Goal: Task Accomplishment & Management: Complete application form

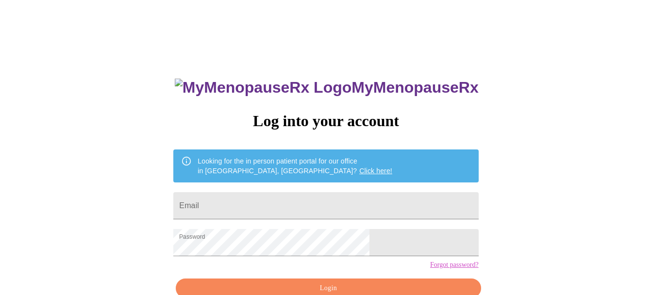
scroll to position [53, 0]
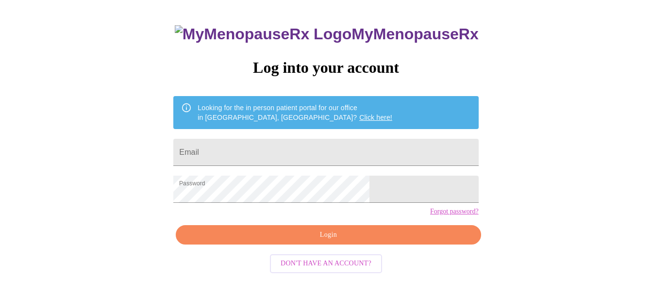
click at [270, 241] on span "Login" at bounding box center [328, 235] width 282 height 12
click at [255, 151] on input "Email" at bounding box center [325, 152] width 305 height 27
type input "[EMAIL_ADDRESS][DOMAIN_NAME]"
click at [282, 241] on span "Login" at bounding box center [328, 235] width 282 height 12
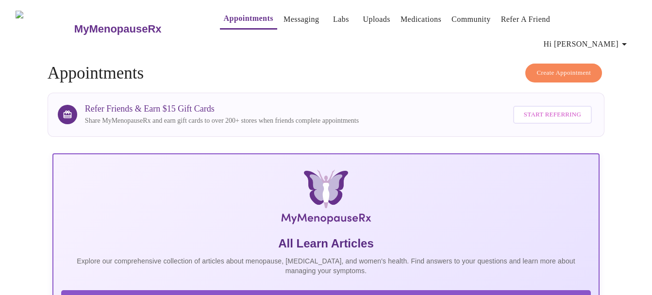
click at [283, 26] on link "Messaging" at bounding box center [300, 20] width 35 height 14
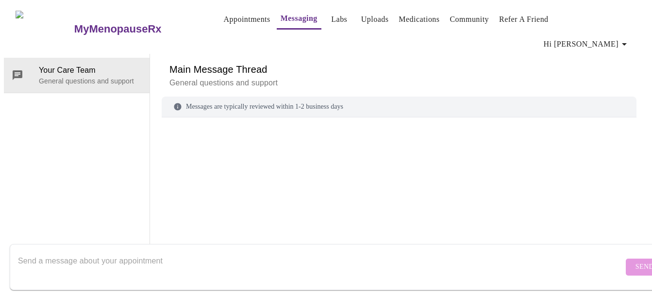
scroll to position [36, 0]
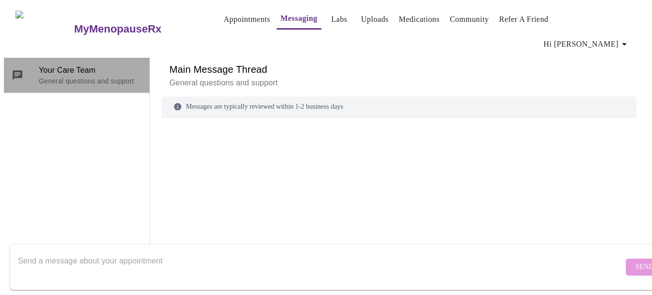
click at [83, 76] on p "General questions and support" at bounding box center [90, 81] width 103 height 10
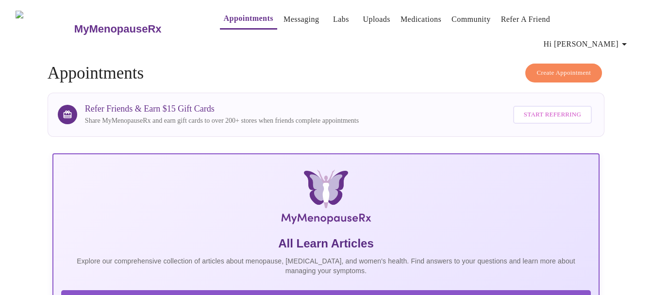
click at [283, 14] on link "Messaging" at bounding box center [300, 20] width 35 height 14
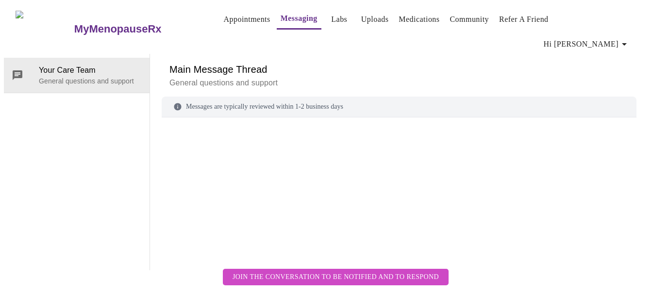
scroll to position [36, 0]
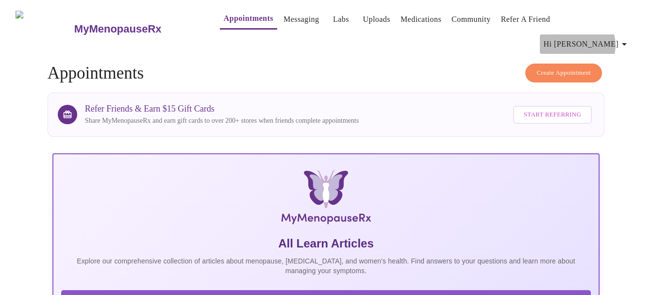
click at [622, 38] on icon "button" at bounding box center [624, 44] width 12 height 12
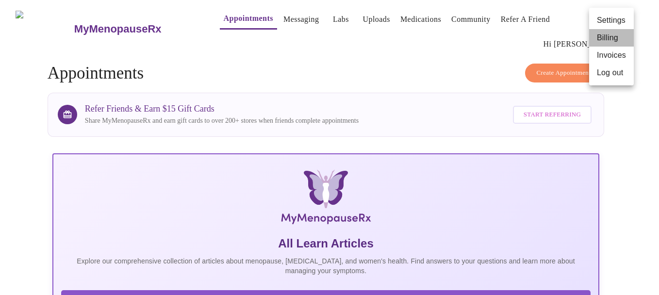
click at [612, 37] on li "Billing" at bounding box center [611, 37] width 45 height 17
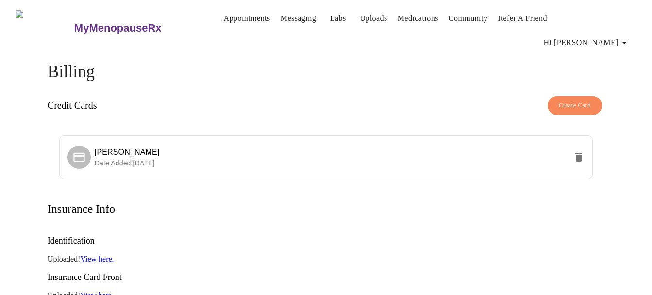
click at [507, 20] on link "Refer a Friend" at bounding box center [522, 19] width 50 height 14
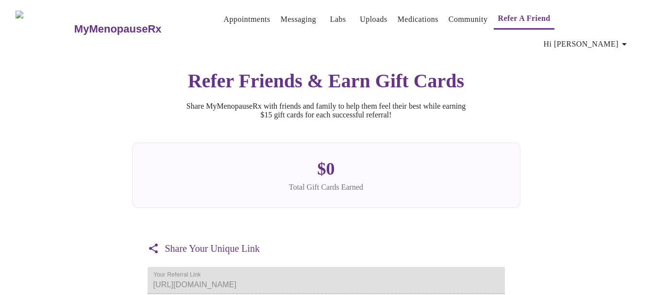
click at [473, 22] on link "Community" at bounding box center [467, 20] width 39 height 14
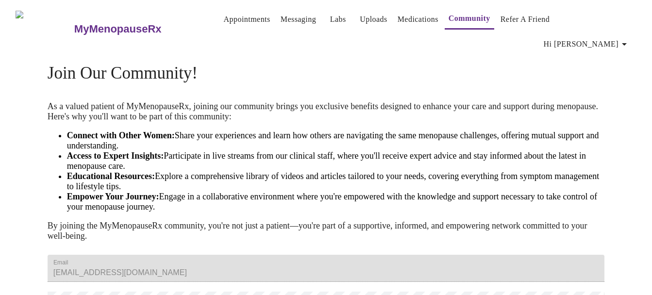
click at [413, 18] on link "Medications" at bounding box center [417, 20] width 41 height 14
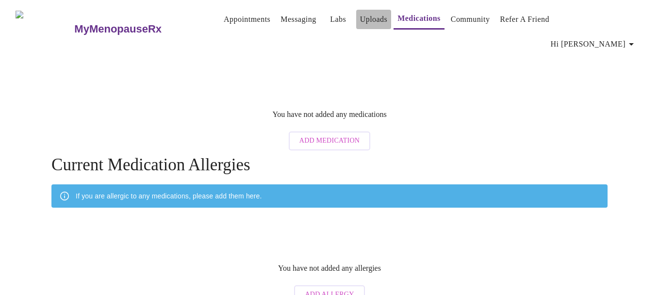
click at [363, 26] on link "Uploads" at bounding box center [374, 20] width 28 height 14
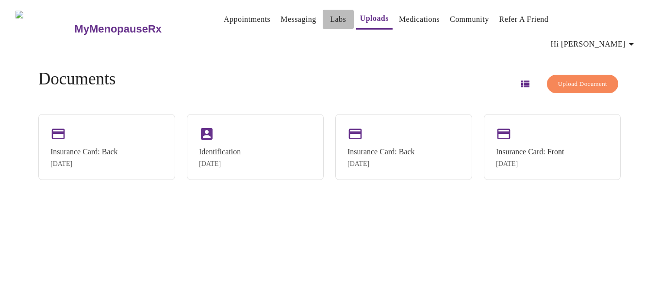
click at [330, 26] on link "Labs" at bounding box center [338, 20] width 16 height 14
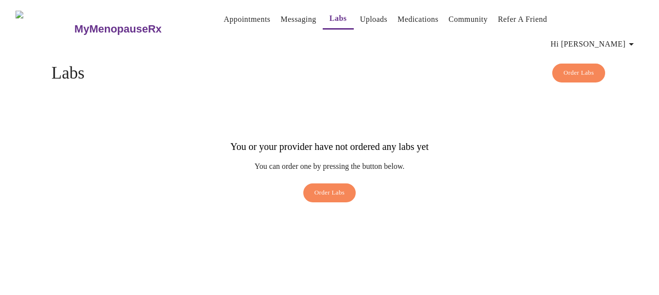
click at [286, 18] on link "Messaging" at bounding box center [298, 20] width 35 height 14
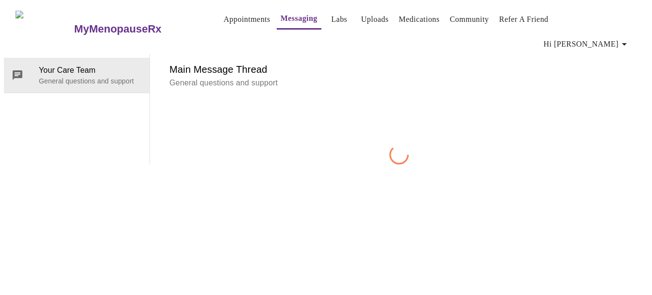
scroll to position [36, 0]
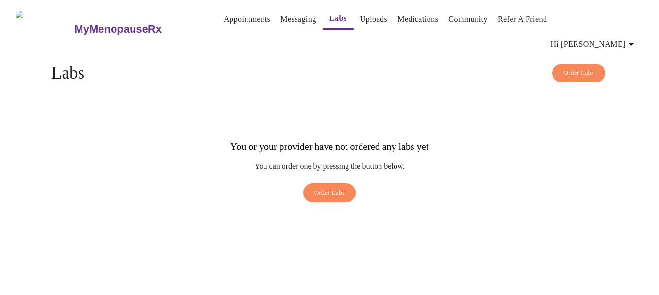
click at [224, 20] on link "Appointments" at bounding box center [247, 20] width 47 height 14
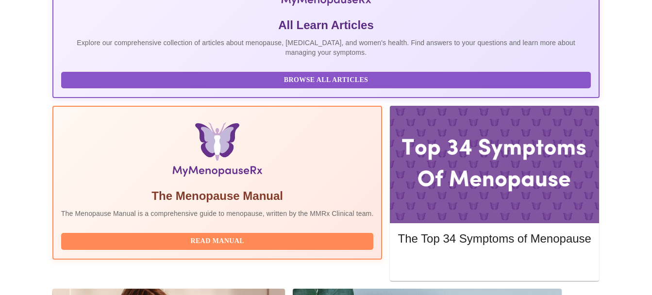
scroll to position [236, 0]
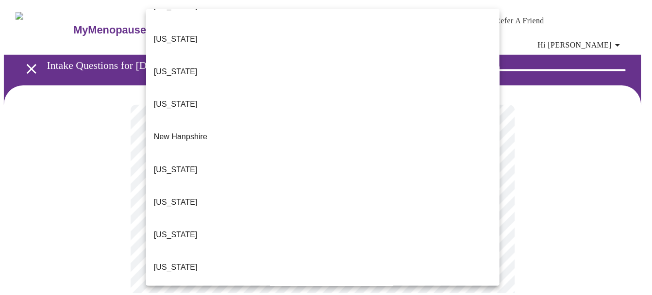
scroll to position [890, 0]
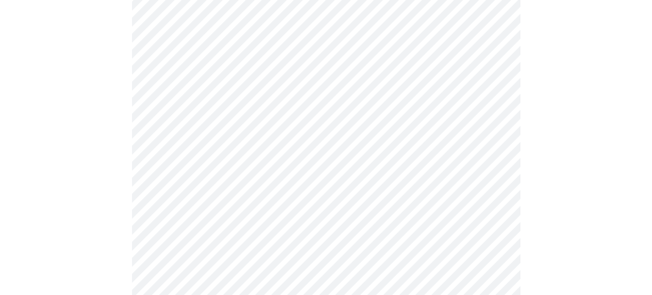
scroll to position [182, 0]
click at [246, 103] on body "MyMenopauseRx Appointments Messaging Labs Uploads Medications Community Refer a…" at bounding box center [329, 272] width 651 height 900
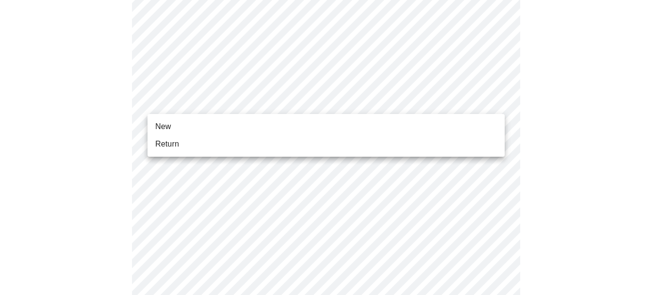
click at [207, 130] on li "New" at bounding box center [326, 126] width 357 height 17
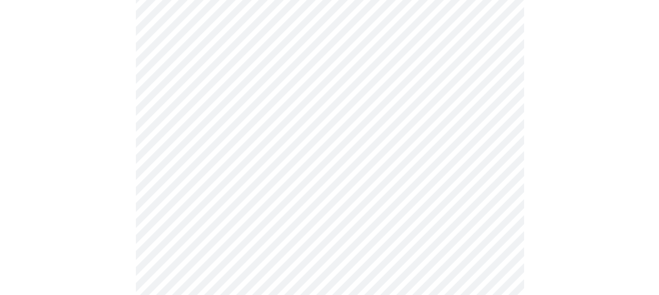
scroll to position [578, 0]
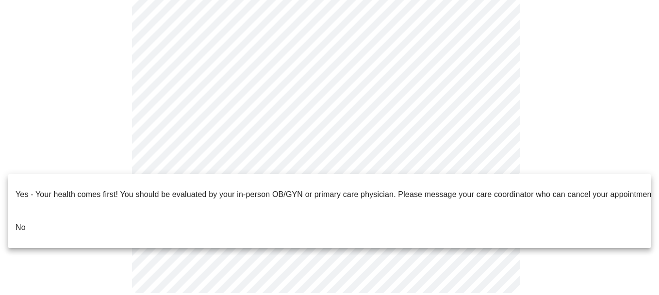
click at [23, 222] on p "No" at bounding box center [21, 228] width 10 height 12
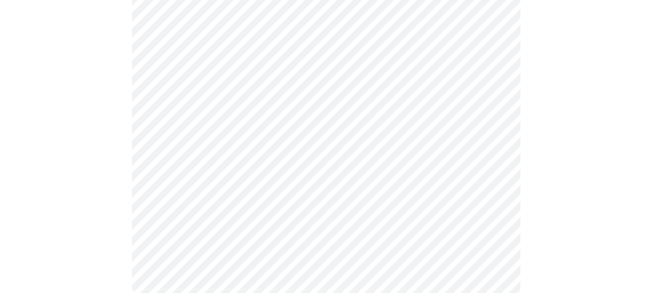
scroll to position [0, 0]
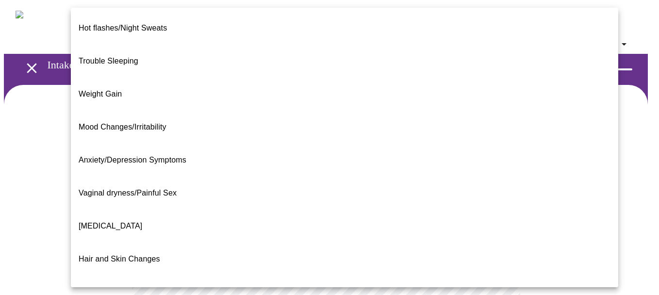
click at [145, 24] on span "Hot flashes/Night Sweats" at bounding box center [123, 28] width 88 height 8
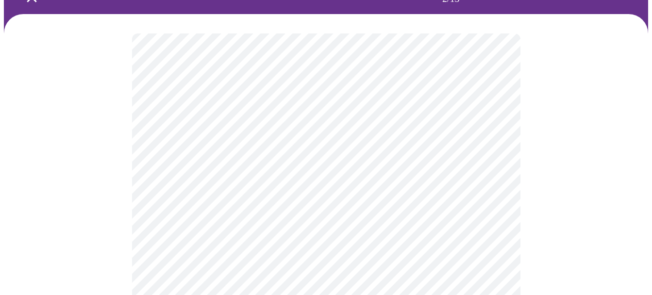
scroll to position [126, 0]
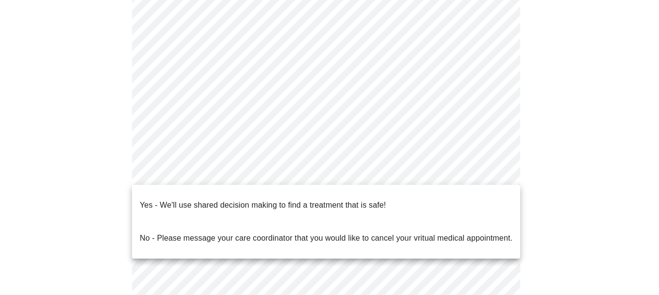
click at [194, 169] on body "MyMenopauseRx Appointments Messaging Labs Uploads Medications Community Refer a…" at bounding box center [329, 173] width 651 height 591
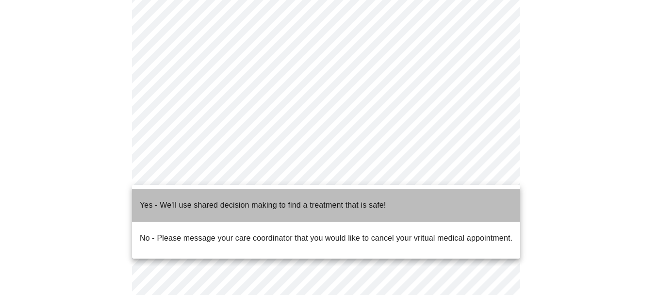
click at [234, 201] on p "Yes - We'll use shared decision making to find a treatment that is safe!" at bounding box center [263, 205] width 246 height 12
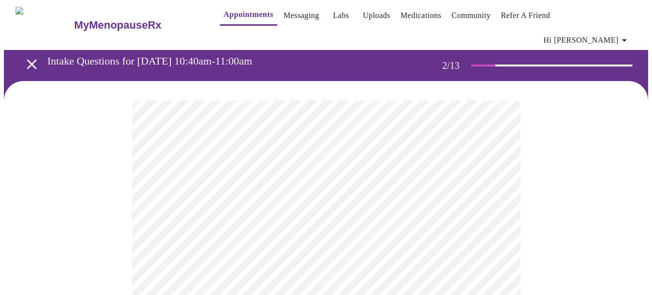
scroll to position [0, 0]
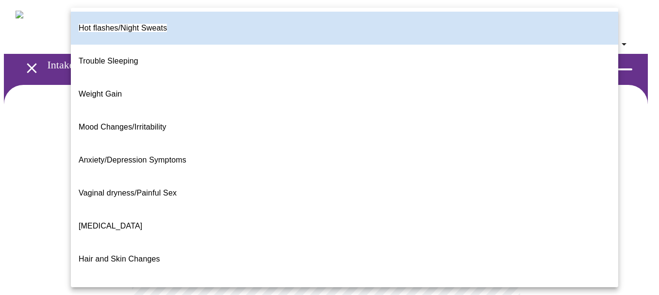
click at [325, 202] on body "MyMenopauseRx Appointments Messaging Labs Uploads Medications Community Refer a…" at bounding box center [329, 286] width 651 height 564
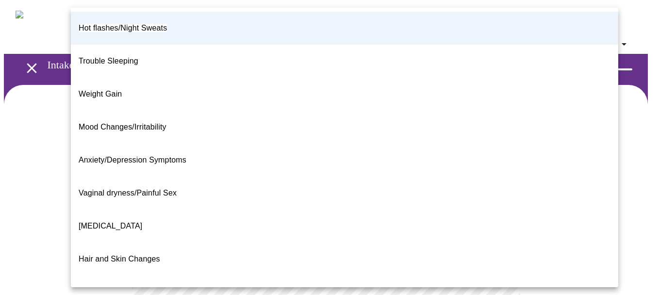
click at [289, 28] on li "Hot flashes/Night Sweats" at bounding box center [344, 28] width 547 height 33
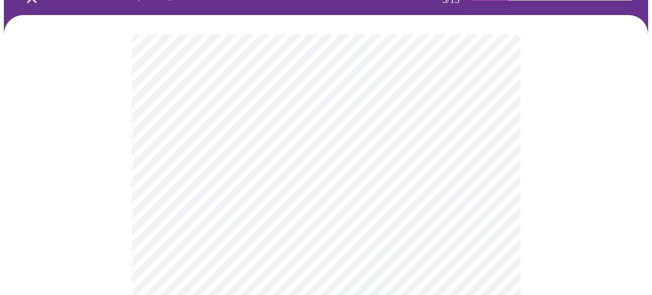
scroll to position [93, 0]
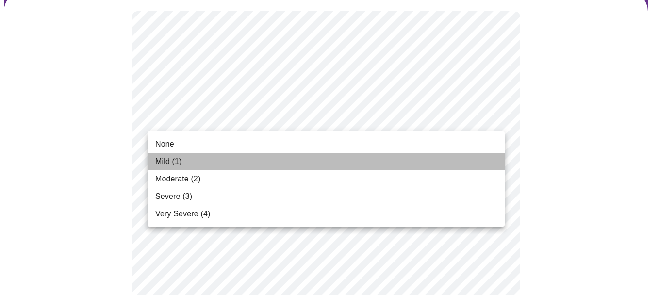
click at [164, 159] on span "Mild (1)" at bounding box center [168, 162] width 27 height 12
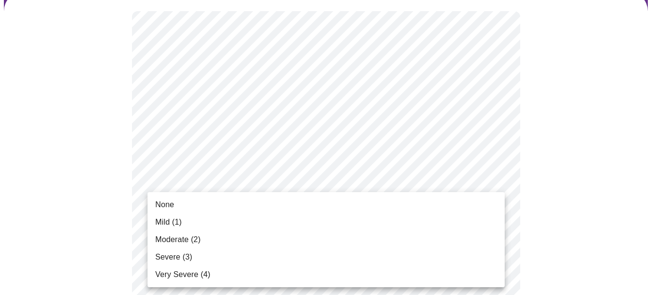
click at [179, 205] on li "None" at bounding box center [326, 204] width 357 height 17
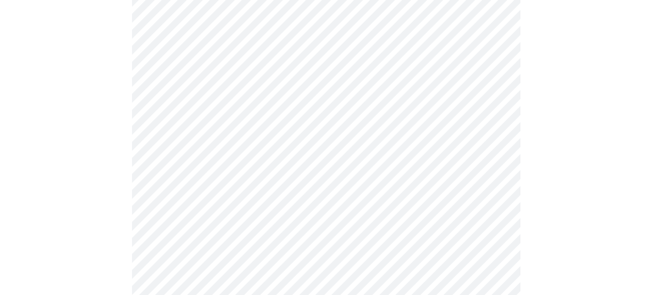
scroll to position [260, 0]
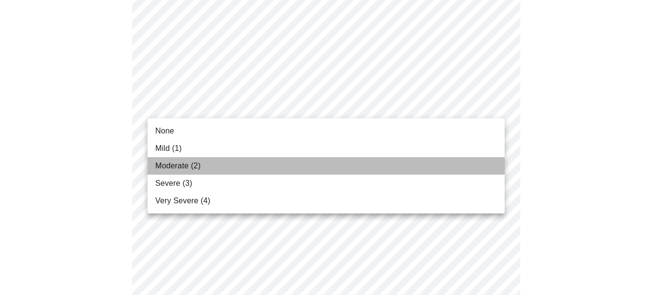
click at [189, 164] on span "Moderate (2)" at bounding box center [177, 166] width 45 height 12
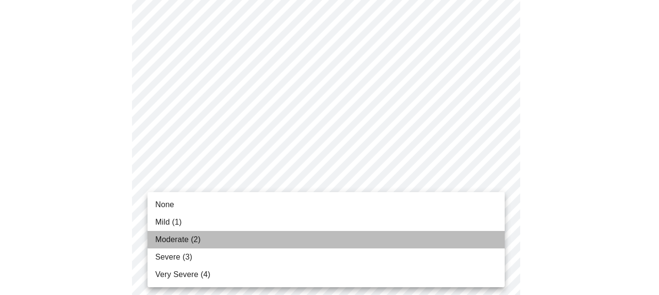
click at [174, 238] on span "Moderate (2)" at bounding box center [177, 240] width 45 height 12
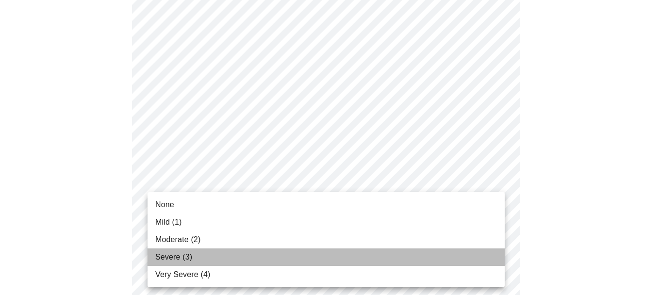
click at [240, 256] on li "Severe (3)" at bounding box center [326, 256] width 357 height 17
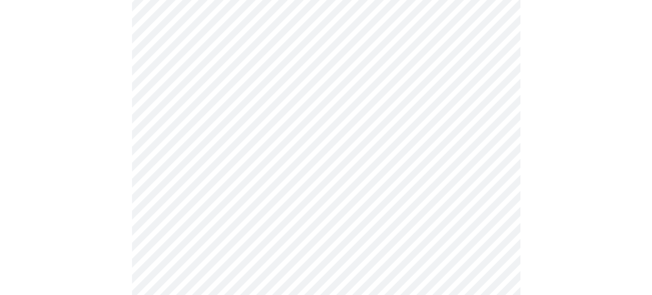
scroll to position [473, 0]
click at [377, 92] on body "MyMenopauseRx Appointments Messaging Labs Uploads Medications Community Refer a…" at bounding box center [329, 149] width 651 height 1237
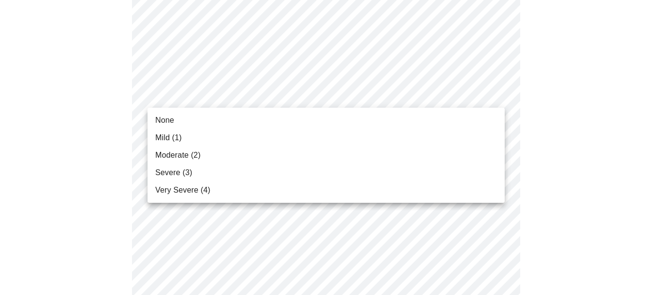
click at [209, 174] on li "Severe (3)" at bounding box center [326, 172] width 357 height 17
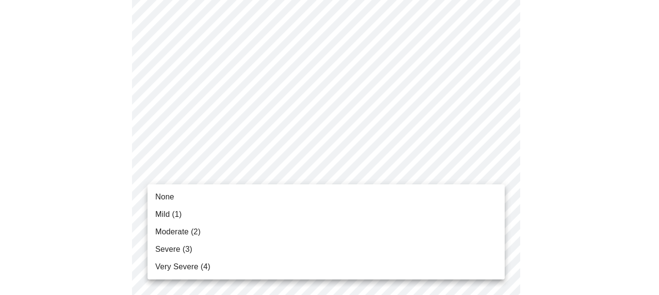
click at [269, 168] on body "MyMenopauseRx Appointments Messaging Labs Uploads Medications Community Refer a…" at bounding box center [329, 142] width 651 height 1223
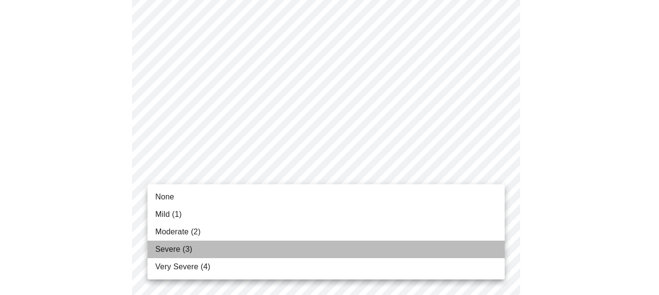
click at [197, 243] on li "Severe (3)" at bounding box center [326, 249] width 357 height 17
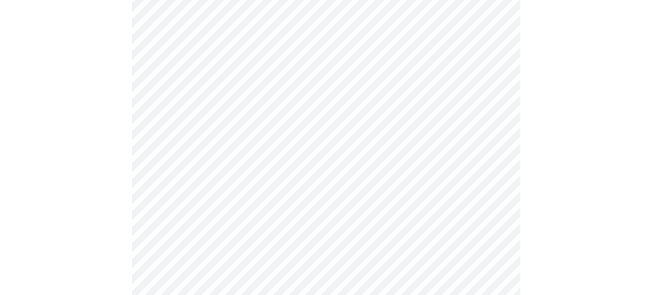
scroll to position [682, 0]
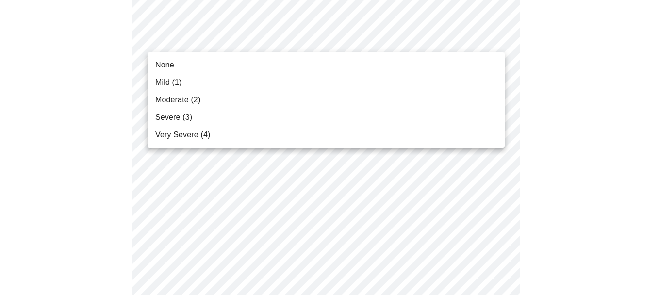
click at [192, 120] on li "Severe (3)" at bounding box center [326, 117] width 357 height 17
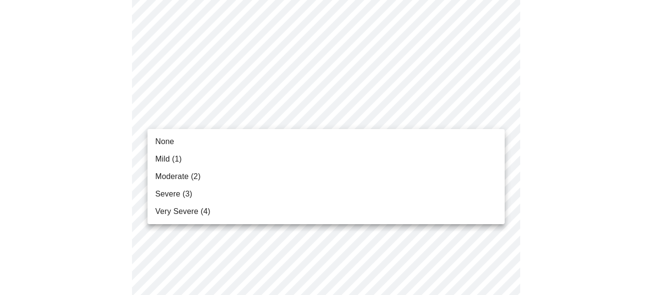
click at [162, 174] on span "Moderate (2)" at bounding box center [177, 177] width 45 height 12
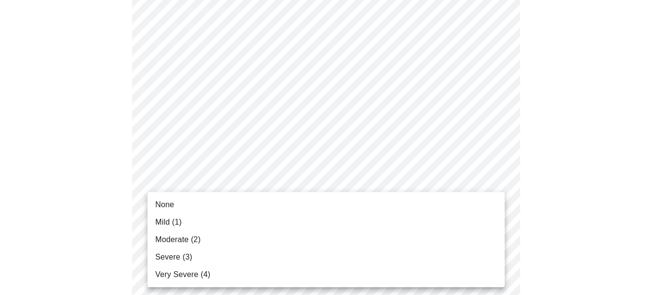
click at [201, 236] on li "Moderate (2)" at bounding box center [326, 239] width 357 height 17
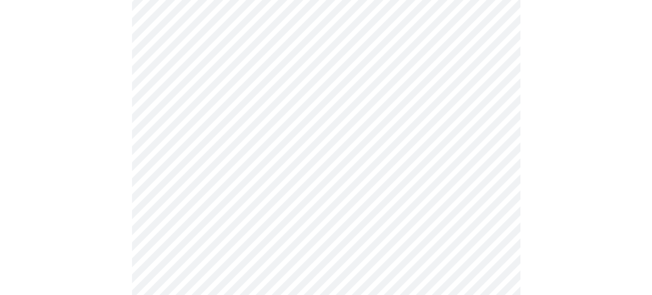
scroll to position [822, 0]
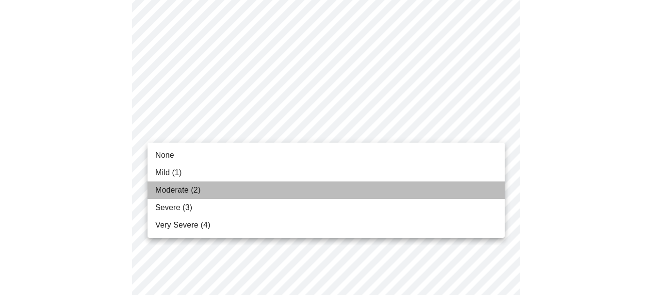
click at [168, 186] on span "Moderate (2)" at bounding box center [177, 190] width 45 height 12
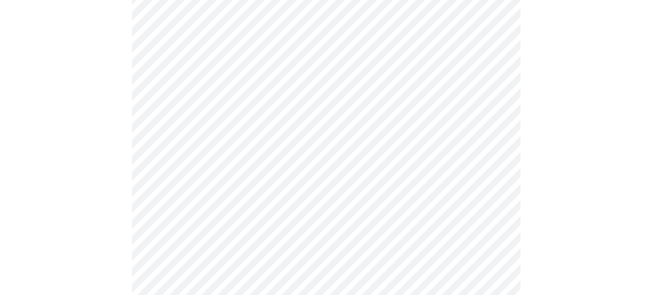
scroll to position [93, 0]
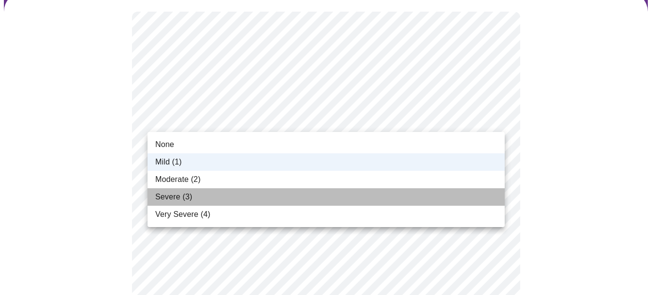
click at [191, 195] on span "Severe (3)" at bounding box center [173, 197] width 37 height 12
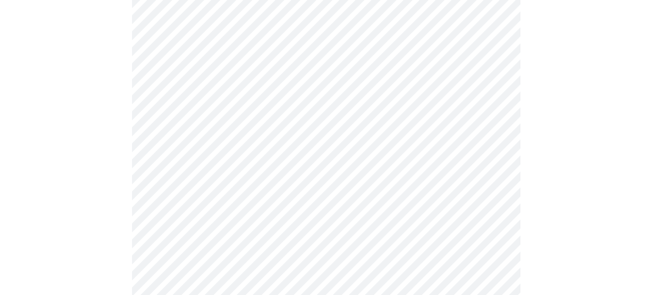
scroll to position [302, 0]
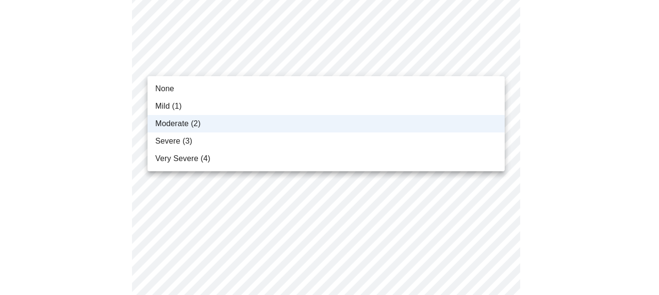
click at [361, 63] on body "MyMenopauseRx Appointments Messaging Labs Uploads Medications Community Refer a…" at bounding box center [329, 280] width 651 height 1156
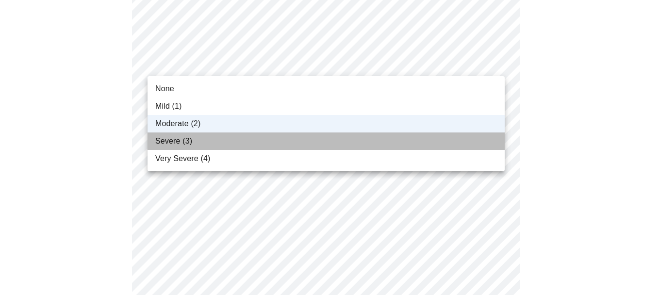
click at [207, 139] on li "Severe (3)" at bounding box center [326, 140] width 357 height 17
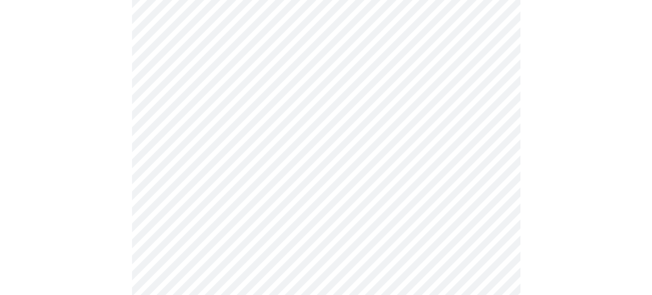
scroll to position [466, 0]
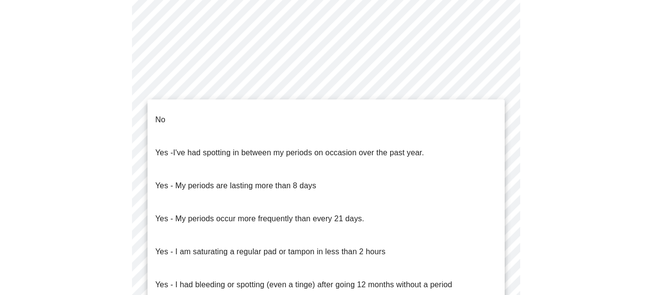
click at [400, 82] on body "MyMenopauseRx Appointments Messaging Labs Uploads Medications Community Refer a…" at bounding box center [329, 4] width 651 height 932
click at [338, 144] on span "Yes - I've had spotting in between my periods on occasion over the past year." at bounding box center [289, 152] width 269 height 27
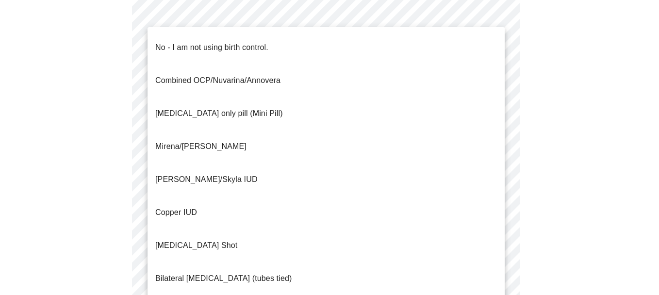
click at [298, 153] on body "MyMenopauseRx Appointments Messaging Labs Uploads Medications Community Refer a…" at bounding box center [329, 1] width 651 height 926
click at [211, 42] on p "No - I am not using birth control." at bounding box center [211, 48] width 113 height 12
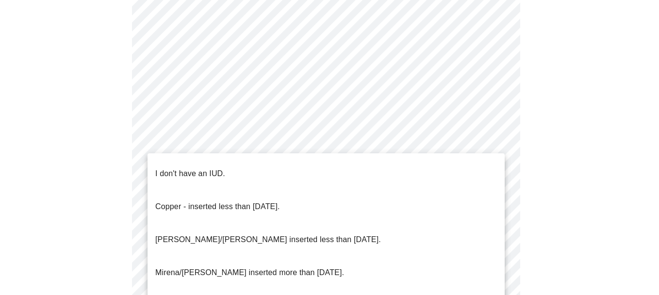
click at [204, 168] on p "I don't have an IUD." at bounding box center [190, 174] width 70 height 12
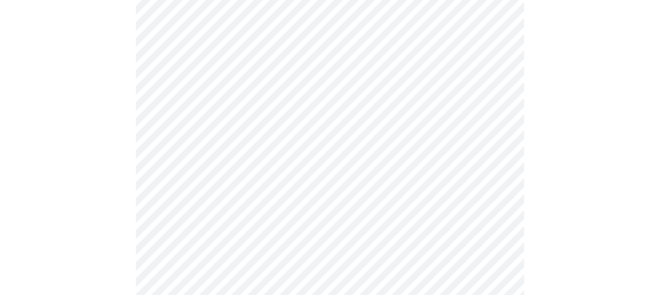
scroll to position [606, 0]
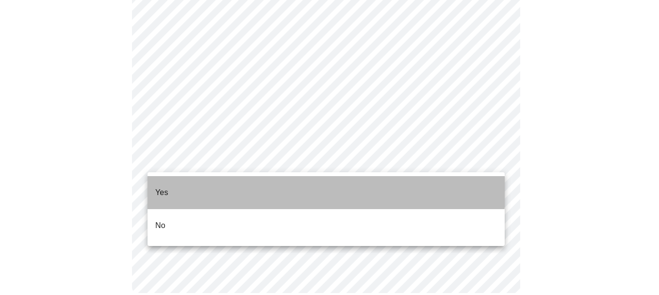
click at [199, 182] on li "Yes" at bounding box center [326, 192] width 357 height 33
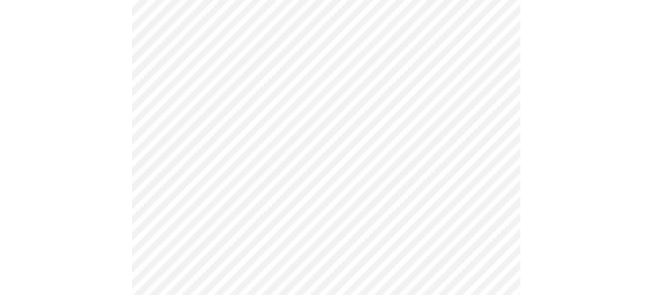
scroll to position [119, 0]
click at [309, 132] on body "MyMenopauseRx Appointments Messaging Labs Uploads Medications Community Refer a…" at bounding box center [329, 240] width 651 height 710
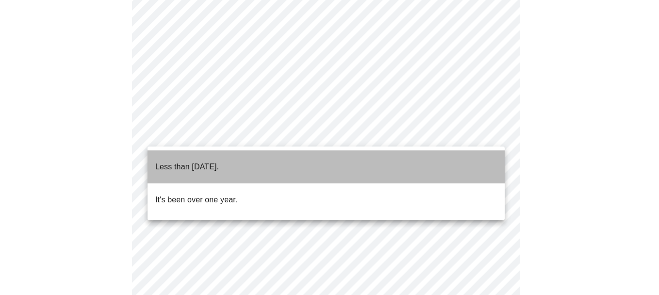
click at [213, 166] on span "Less than [DATE]." at bounding box center [187, 166] width 64 height 27
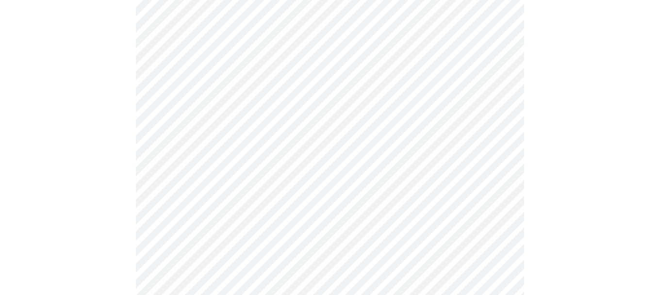
scroll to position [0, 0]
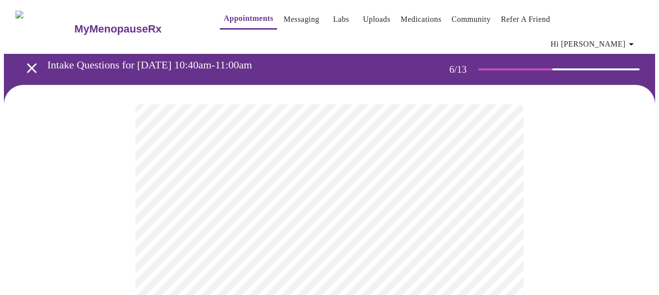
click at [183, 274] on body "MyMenopauseRx Appointments Messaging Labs Uploads Medications Community Refer a…" at bounding box center [329, 270] width 651 height 532
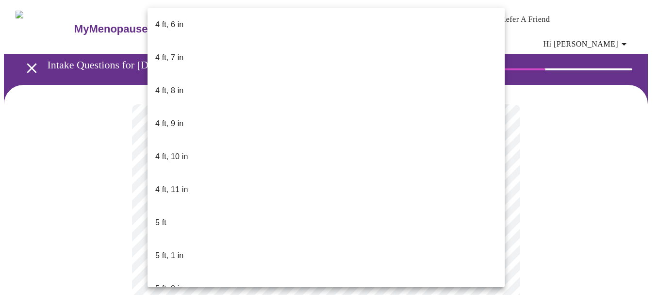
scroll to position [594, 0]
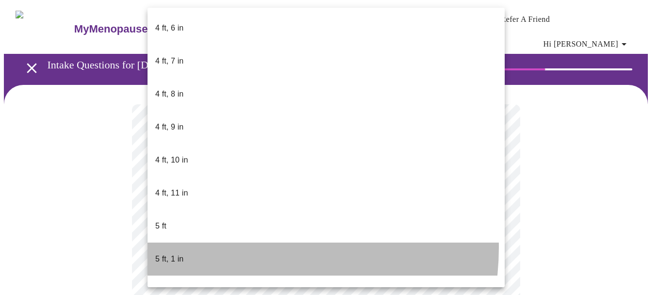
click at [235, 243] on li "5 ft, 1 in" at bounding box center [326, 259] width 357 height 33
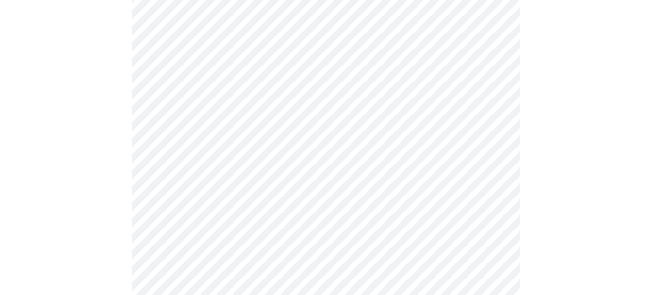
scroll to position [2587, 0]
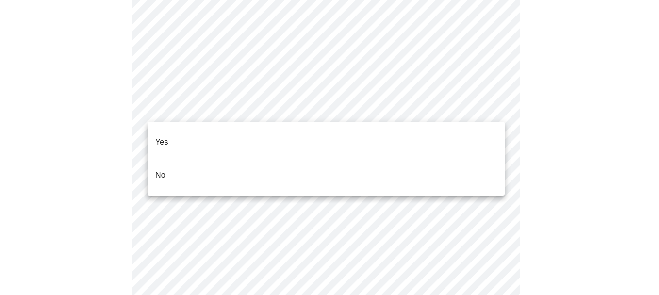
click at [199, 165] on li "No" at bounding box center [326, 175] width 357 height 33
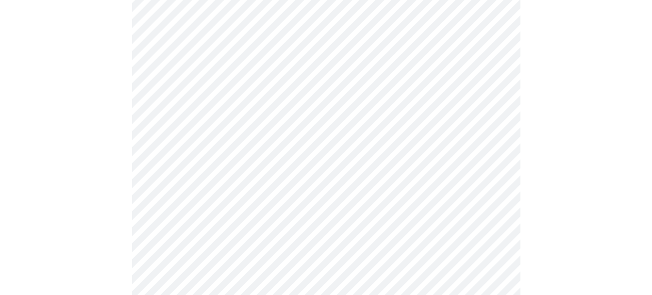
scroll to position [570, 0]
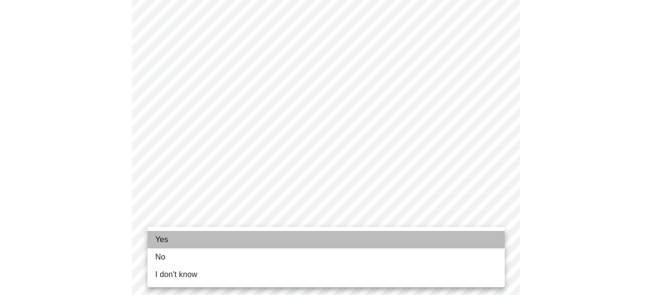
click at [184, 236] on li "Yes" at bounding box center [326, 239] width 357 height 17
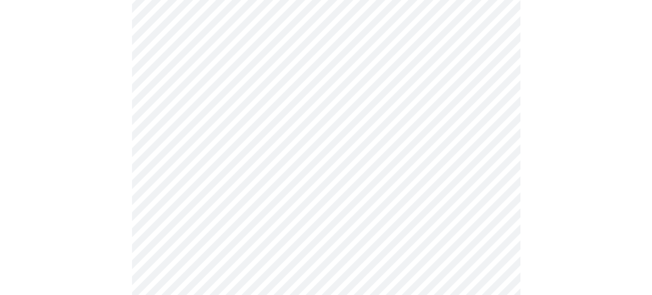
scroll to position [215, 0]
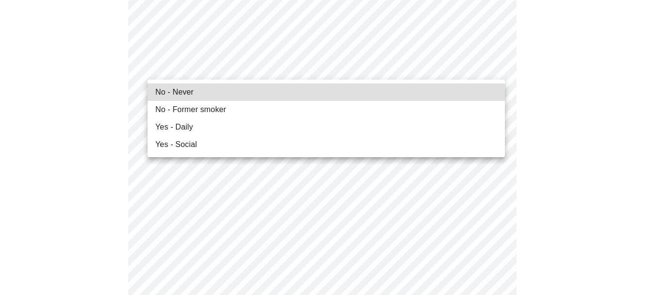
click at [186, 91] on span "No - Never" at bounding box center [174, 92] width 38 height 12
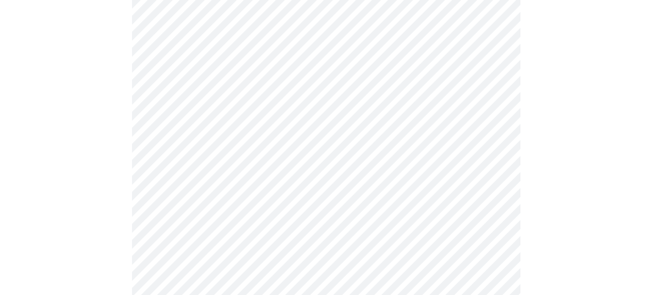
scroll to position [868, 0]
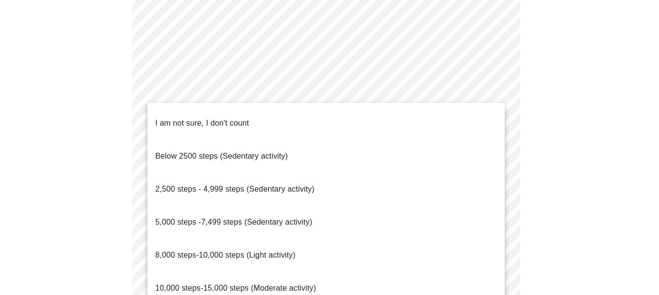
click at [271, 284] on span "10,000 steps-15,000 steps (Moderate activity)" at bounding box center [235, 288] width 161 height 8
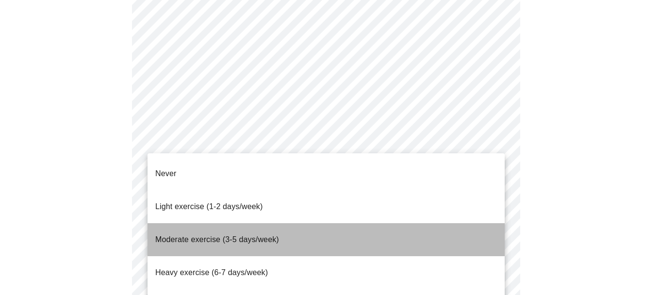
click at [218, 226] on span "Moderate exercise (3-5 days/week)" at bounding box center [217, 239] width 124 height 27
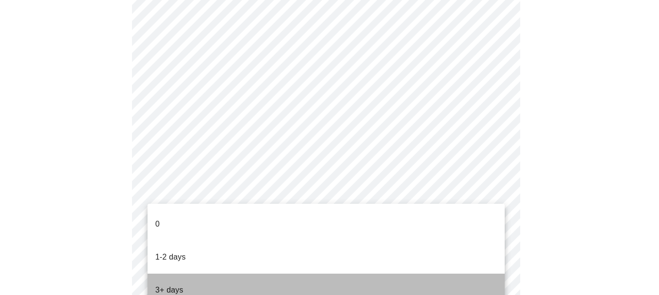
click at [212, 274] on li "3+ days" at bounding box center [326, 290] width 357 height 33
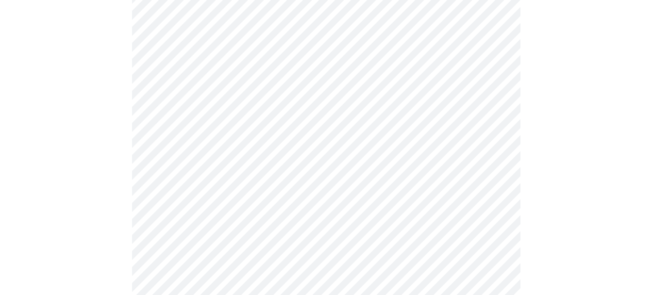
scroll to position [959, 0]
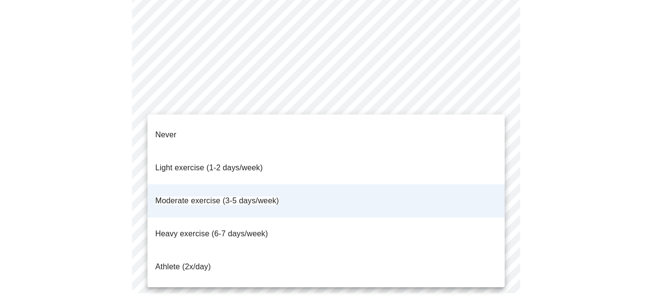
click at [232, 164] on span "Light exercise (1-2 days/week)" at bounding box center [209, 168] width 108 height 8
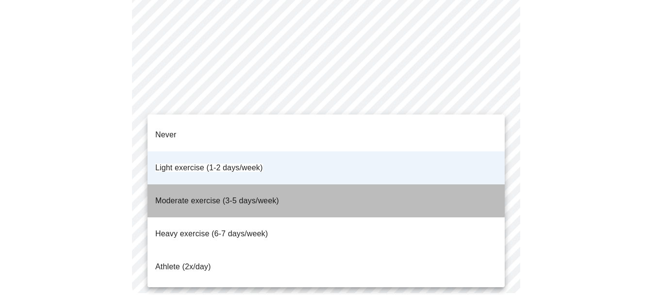
click at [231, 197] on span "Moderate exercise (3-5 days/week)" at bounding box center [217, 201] width 124 height 8
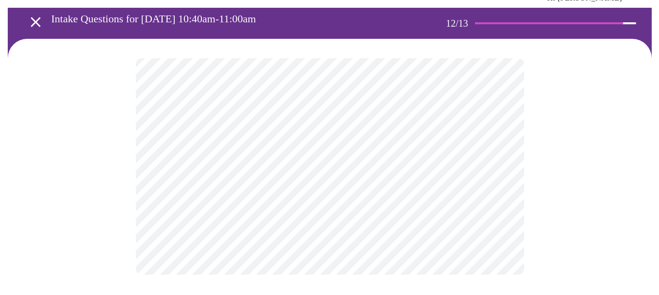
scroll to position [0, 0]
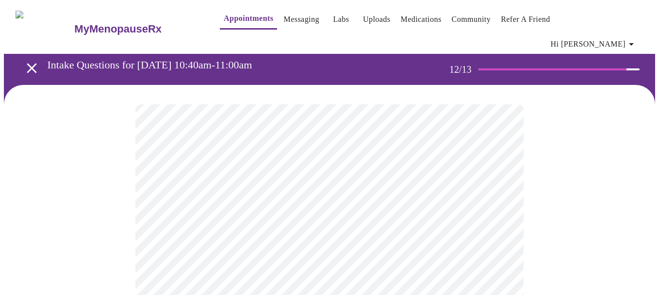
click at [304, 204] on body "MyMenopauseRx Appointments Messaging Labs Uploads Medications Community Refer a…" at bounding box center [329, 172] width 651 height 336
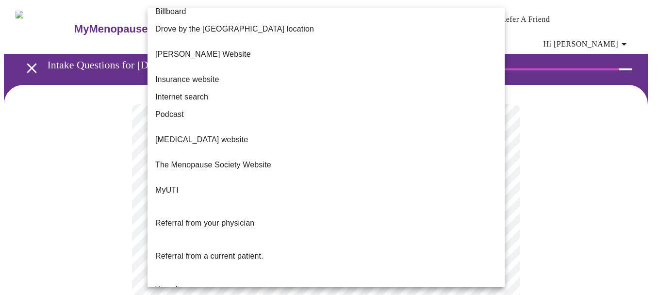
scroll to position [130, 0]
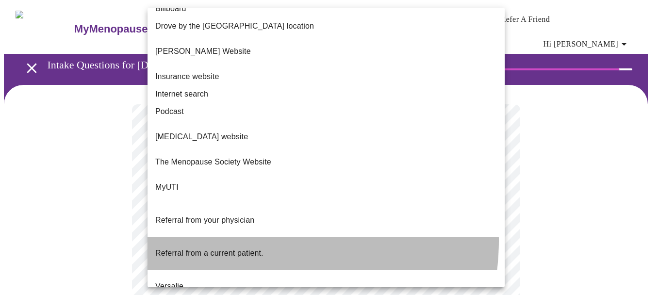
click at [255, 249] on span "Referral from a current patient." at bounding box center [209, 253] width 108 height 8
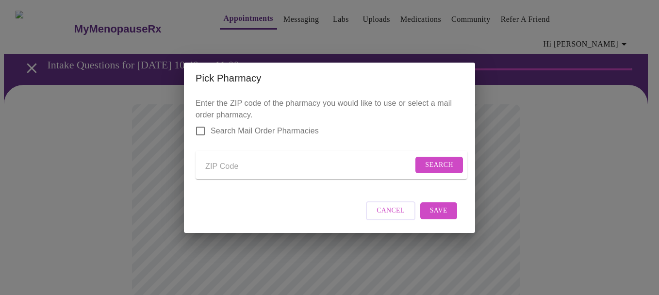
click at [238, 162] on input "Send a message to your care team" at bounding box center [309, 167] width 208 height 16
type input "19006"
click at [199, 128] on input "Search Mail Order Pharmacies" at bounding box center [200, 131] width 20 height 20
checkbox input "true"
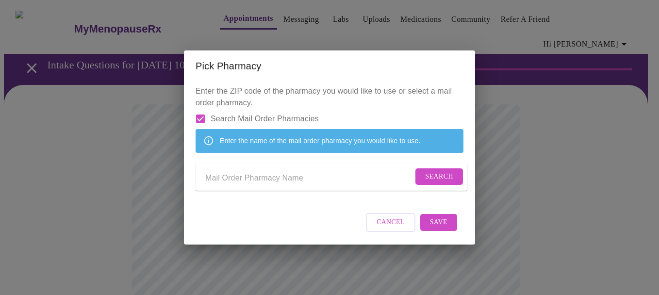
click at [251, 179] on input "Send a message to your care team" at bounding box center [309, 179] width 208 height 16
type input "Costco"
click at [429, 178] on span "Search" at bounding box center [439, 177] width 28 height 12
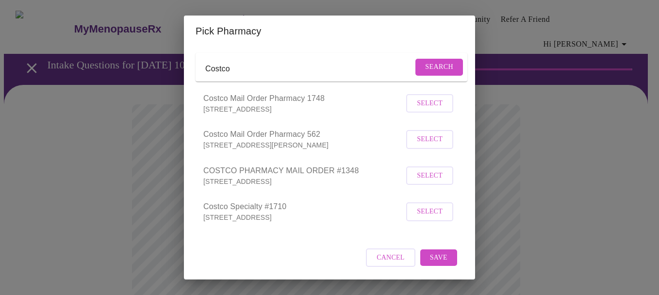
scroll to position [0, 0]
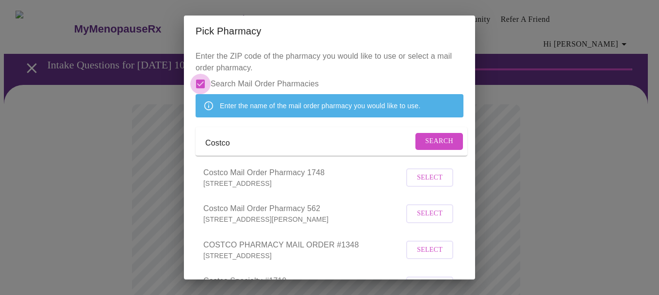
click at [202, 78] on input "Search Mail Order Pharmacies" at bounding box center [200, 84] width 20 height 20
checkbox input "false"
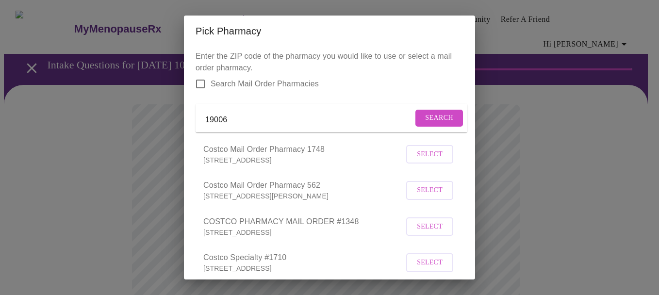
click at [238, 124] on input "19006" at bounding box center [309, 120] width 208 height 16
click at [436, 118] on span "Search" at bounding box center [439, 118] width 28 height 12
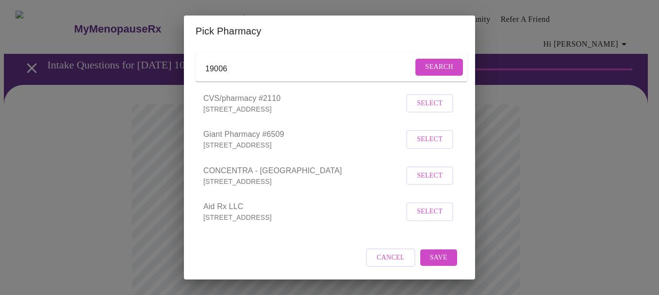
scroll to position [59, 0]
drag, startPoint x: 465, startPoint y: 212, endPoint x: 465, endPoint y: 226, distance: 14.1
click at [465, 226] on div "Enter the ZIP code of the pharmacy you would like to use or select a mail order…" at bounding box center [329, 163] width 291 height 233
click at [243, 68] on input "19006" at bounding box center [309, 69] width 208 height 16
type input "1"
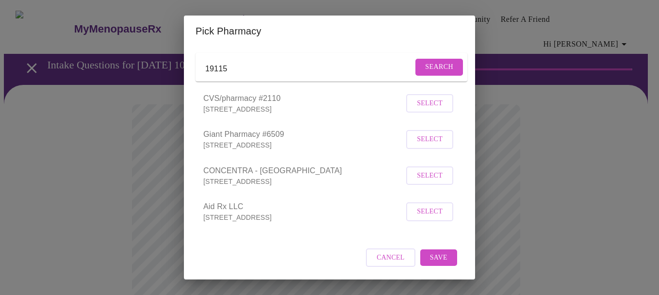
click at [425, 61] on span "Search" at bounding box center [439, 67] width 28 height 12
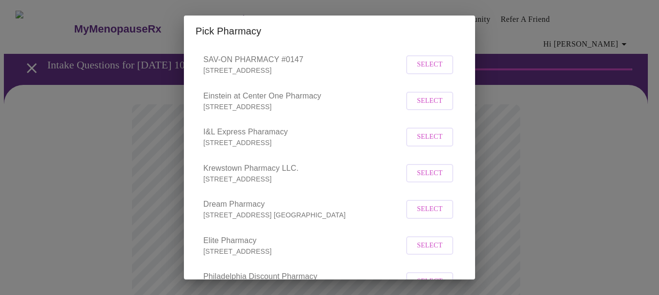
scroll to position [0, 0]
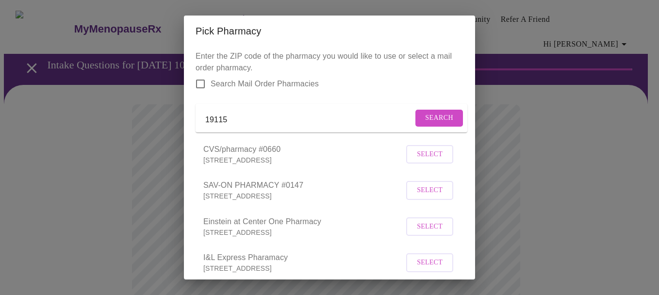
click at [264, 127] on input "19115" at bounding box center [309, 120] width 208 height 16
type input "19116"
click at [442, 121] on span "Search" at bounding box center [439, 118] width 28 height 12
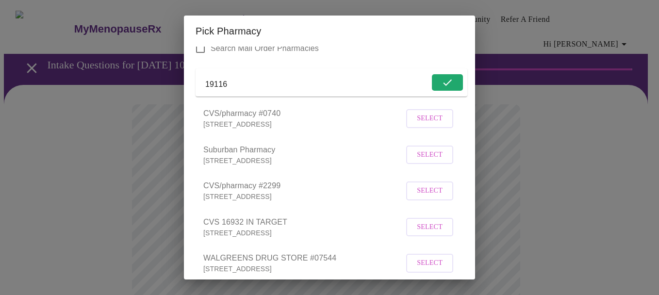
scroll to position [46, 0]
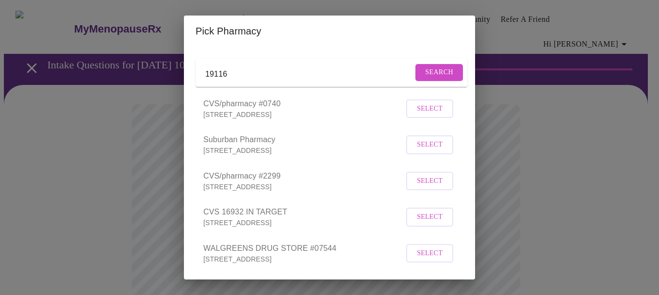
click at [417, 187] on span "Select" at bounding box center [430, 181] width 26 height 12
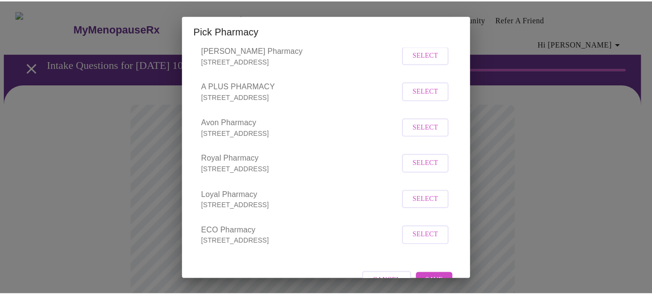
scroll to position [316, 0]
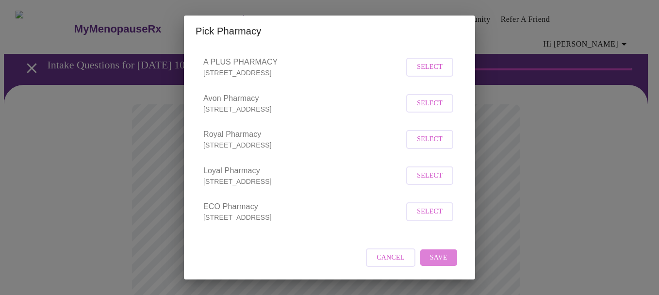
click at [435, 256] on span "Save" at bounding box center [438, 258] width 17 height 12
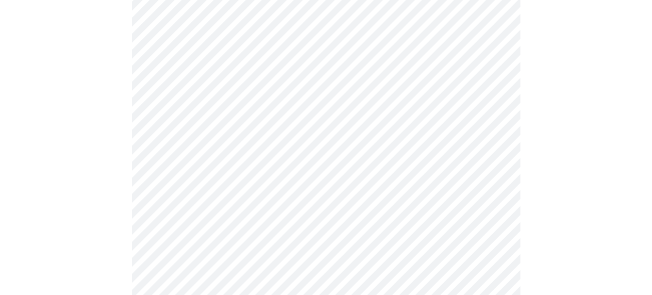
scroll to position [435, 0]
